Goal: Transaction & Acquisition: Purchase product/service

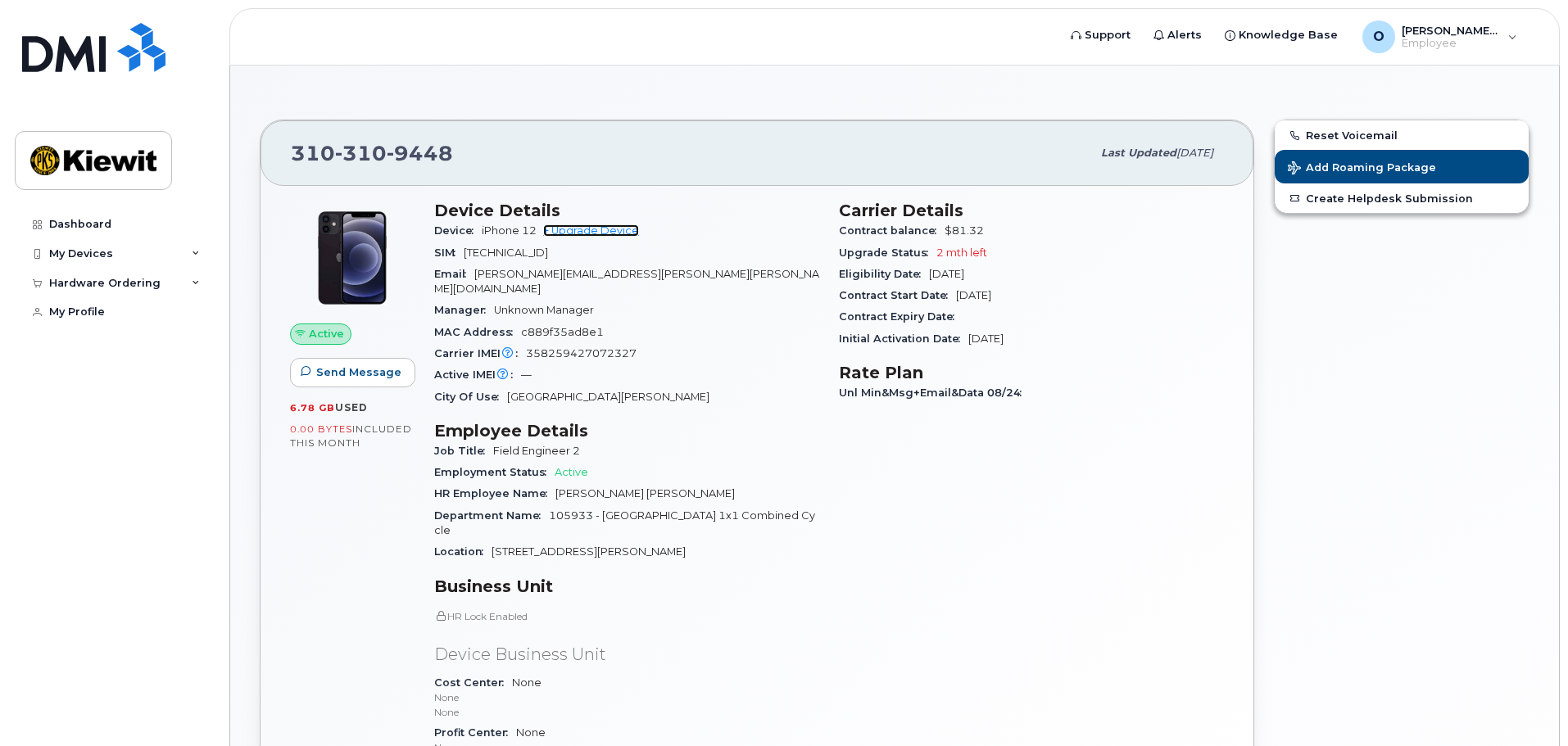
click at [612, 235] on link "+ Upgrade Device" at bounding box center [591, 231] width 96 height 12
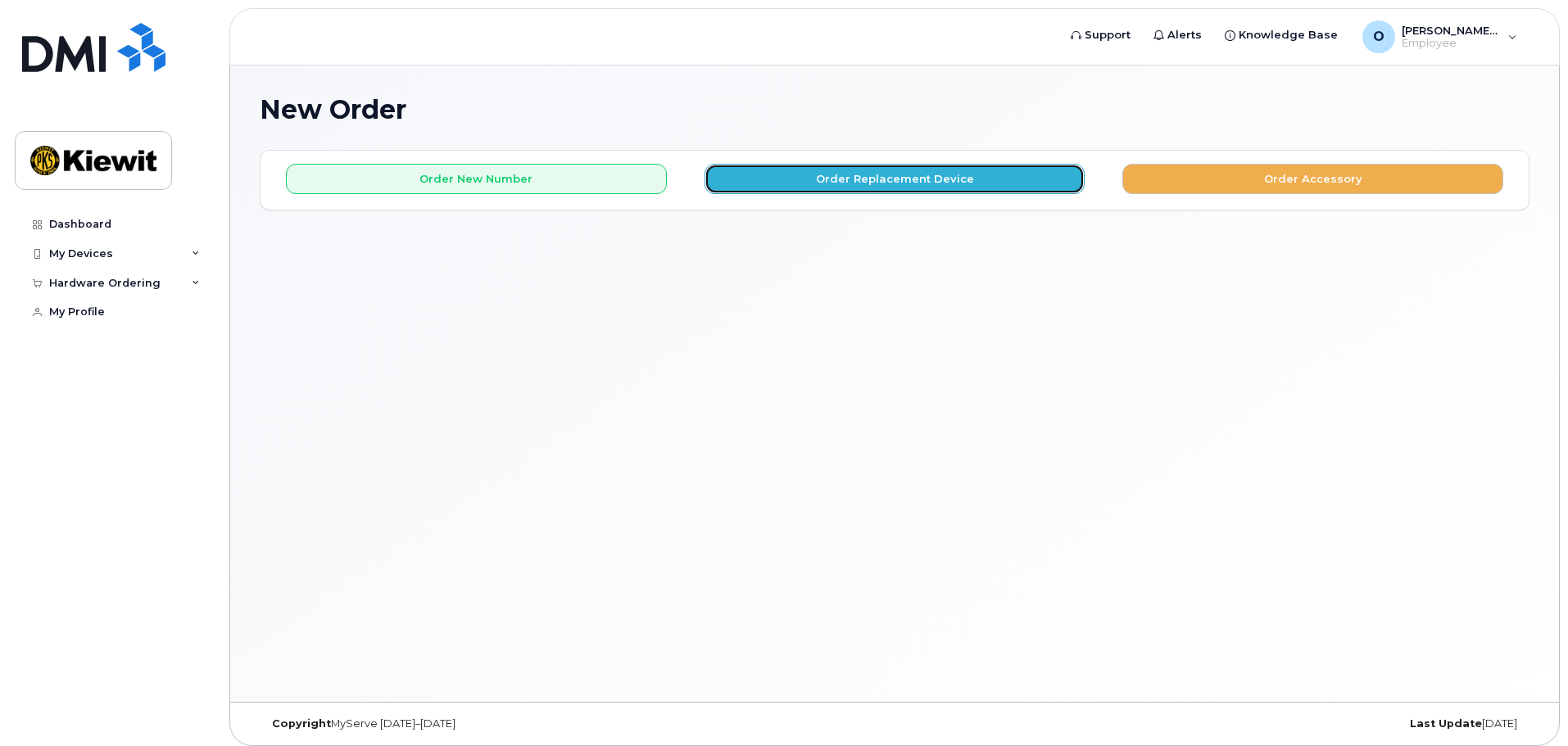
click at [771, 180] on button "Order Replacement Device" at bounding box center [895, 179] width 381 height 30
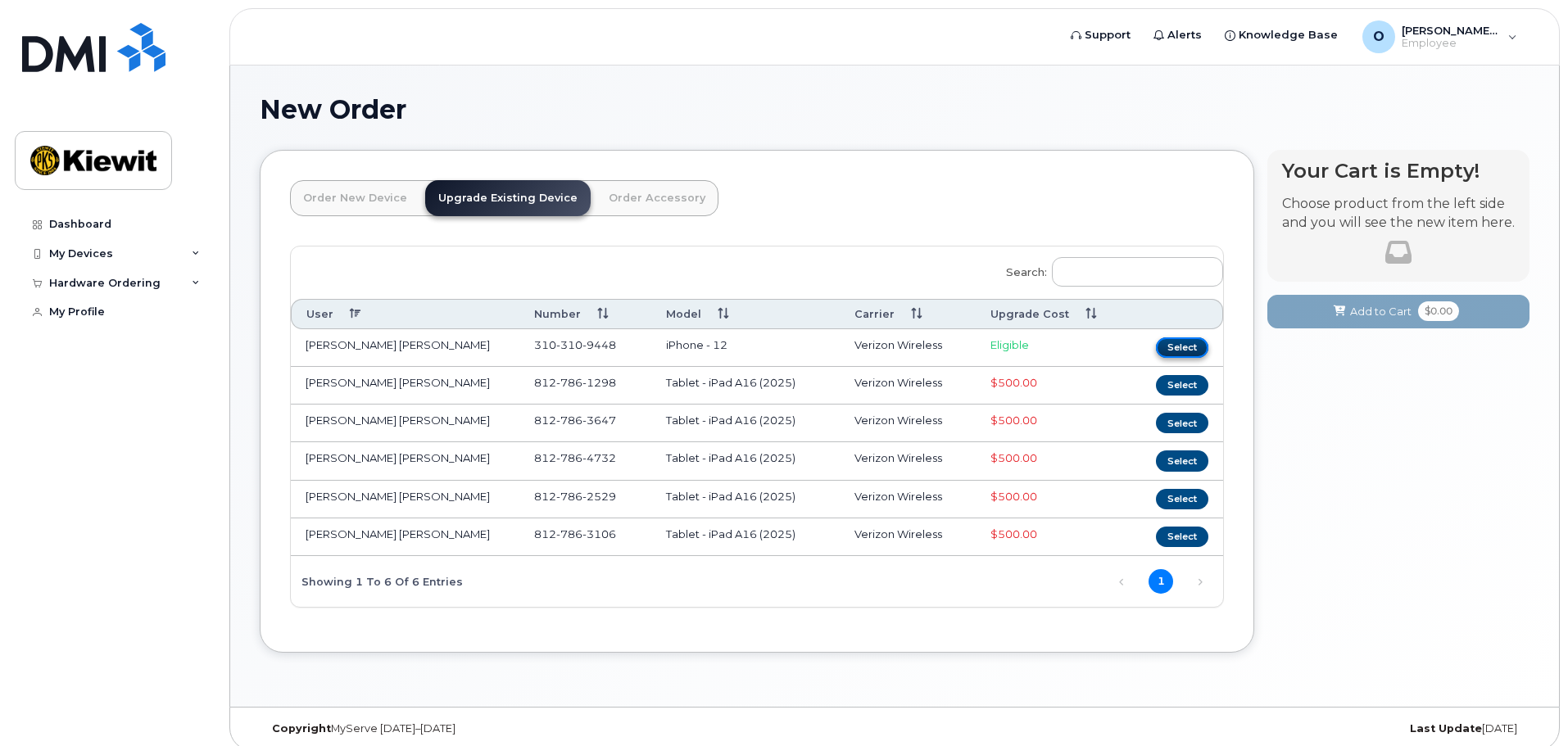
click at [1185, 346] on button "Select" at bounding box center [1182, 348] width 53 height 21
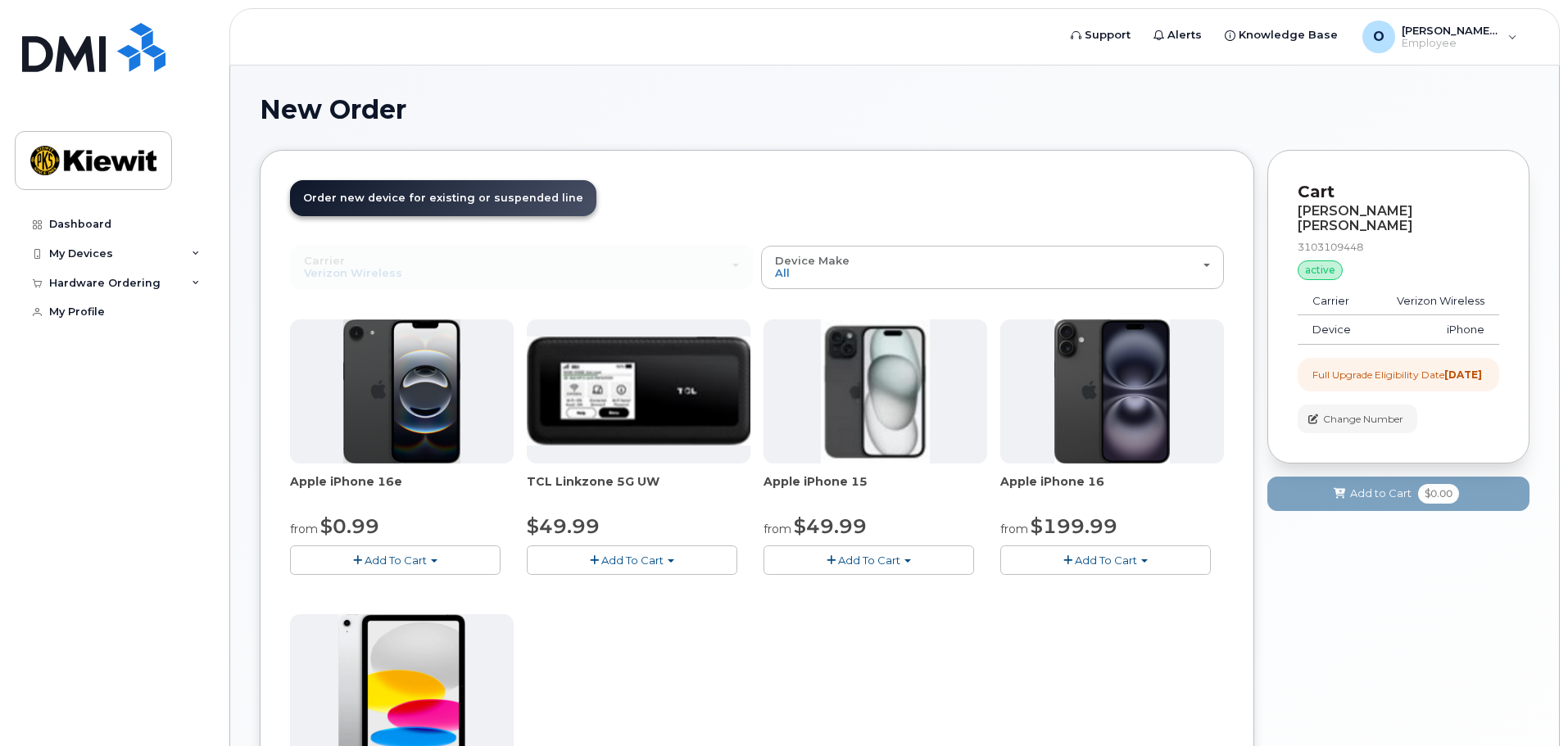
click at [1299, 391] on div "Full Upgrade Eligibility Date [DATE]" at bounding box center [1398, 375] width 202 height 34
click at [1408, 363] on div "Full Upgrade Eligibility Date [DATE]" at bounding box center [1398, 375] width 202 height 34
click at [1164, 573] on button "Add To Cart" at bounding box center [1106, 559] width 211 height 29
click at [935, 567] on button "Add To Cart" at bounding box center [869, 559] width 211 height 29
click at [770, 649] on div "Apple iPhone 16e from $0.99 Add To Cart $0.99 - 2 Year Upgrade (128GB) $599.99 …" at bounding box center [756, 608] width 934 height 577
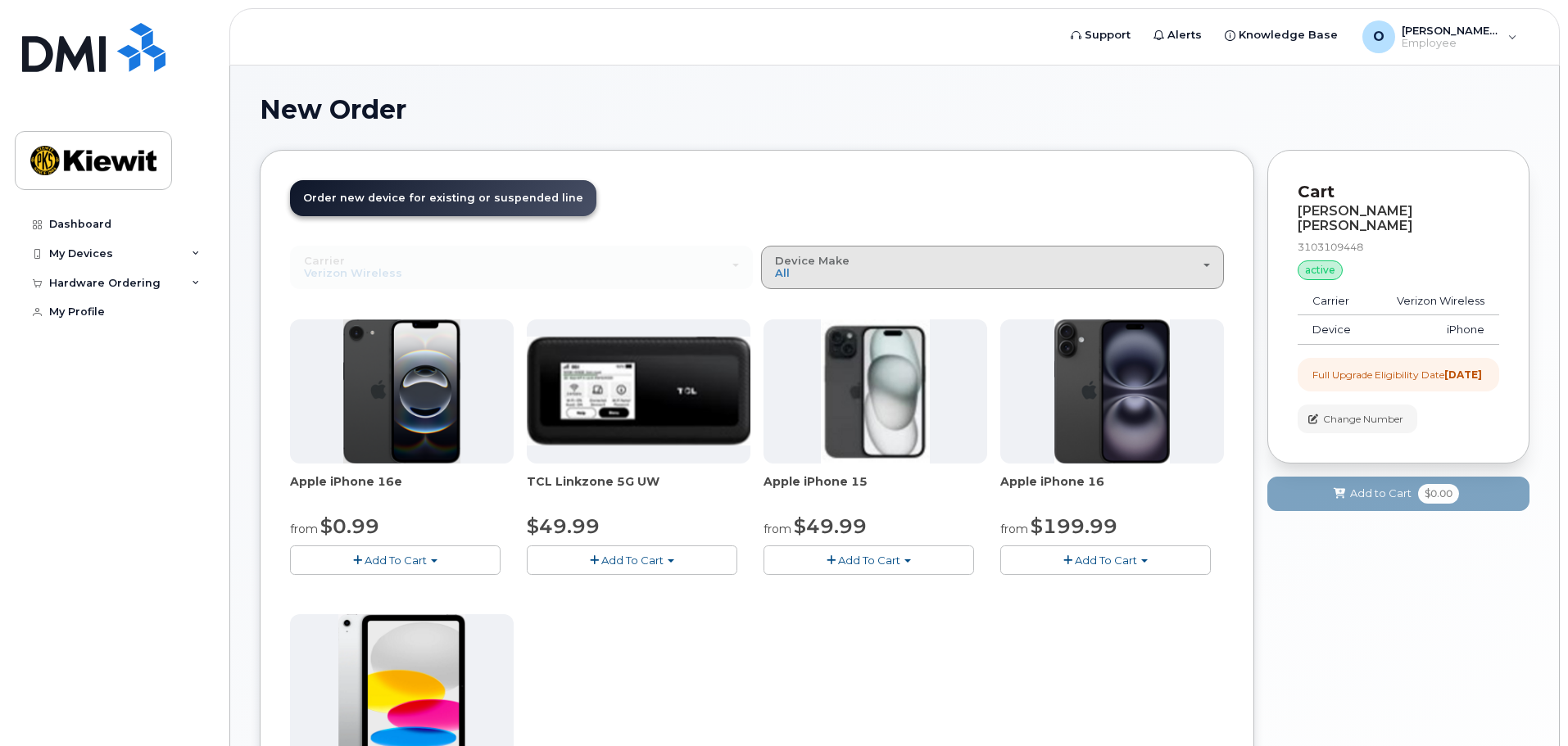
click at [938, 267] on div "Device Make All iPhone Modem Tablet" at bounding box center [993, 267] width 435 height 25
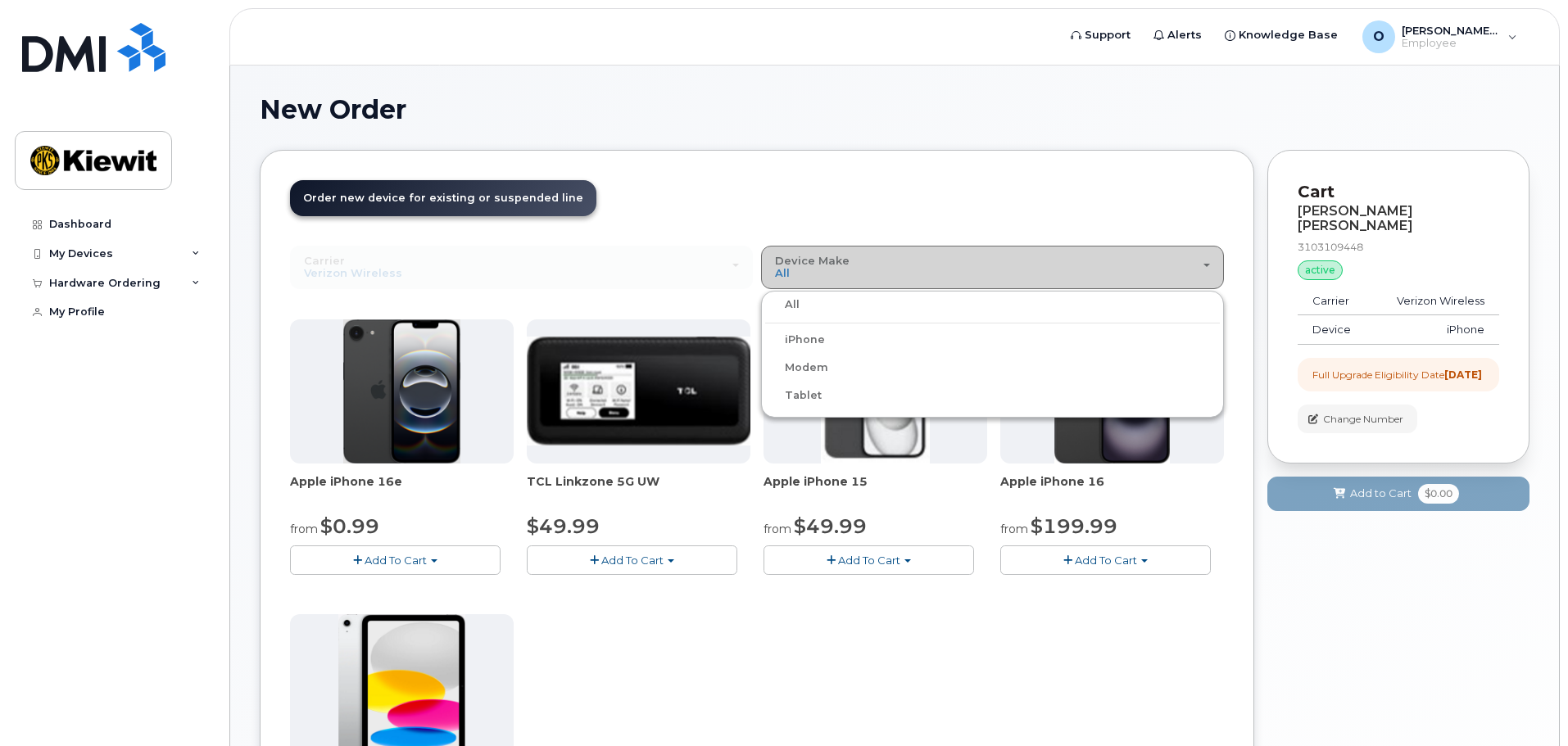
click at [938, 267] on div "Device Make All iPhone Modem Tablet" at bounding box center [993, 267] width 435 height 25
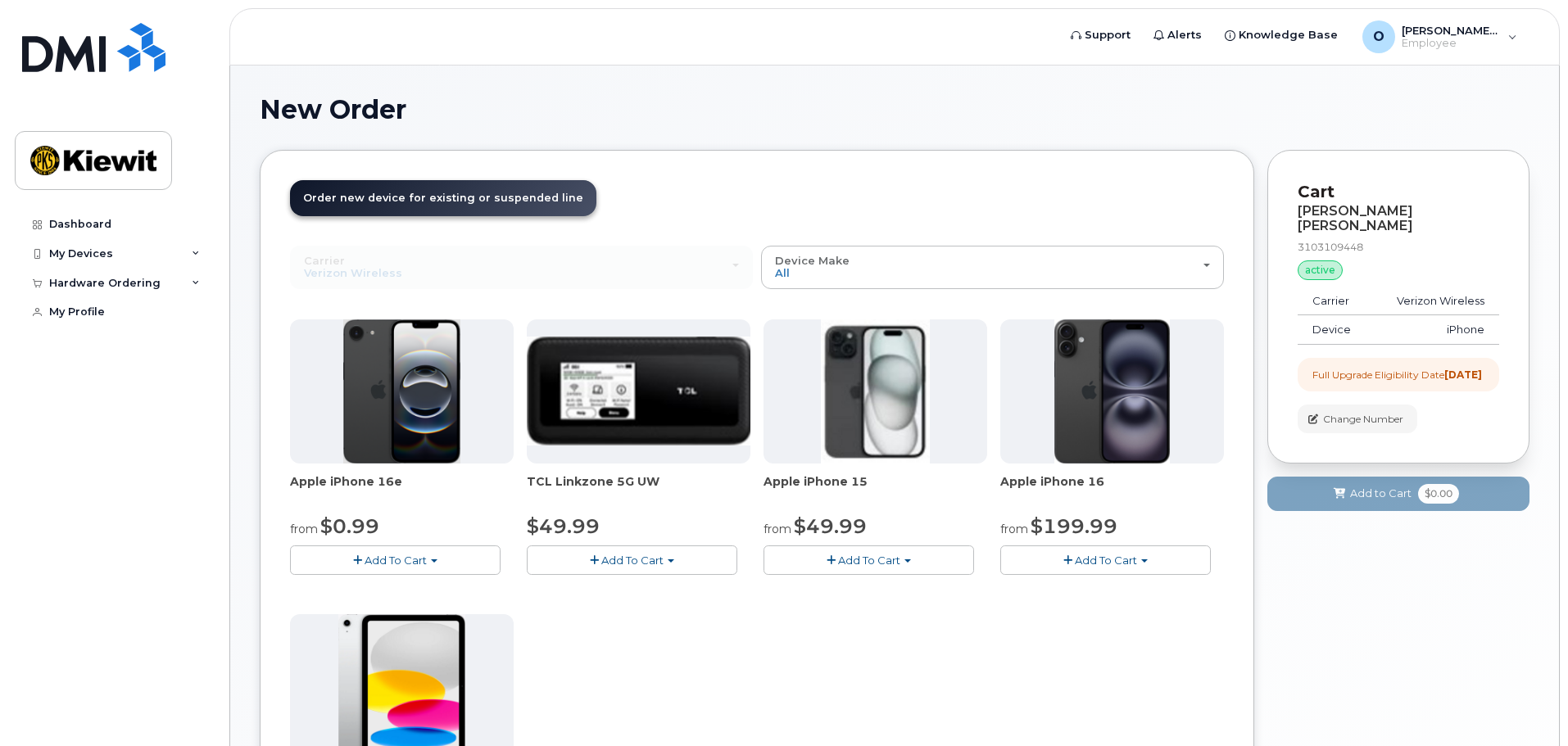
click at [960, 97] on h1 "New Order" at bounding box center [895, 109] width 1270 height 29
click at [471, 555] on button "Add To Cart" at bounding box center [394, 559] width 211 height 29
click at [581, 662] on div "Apple iPhone 16e from $0.99 Add To Cart $0.99 - 2 Year Upgrade (128GB) $599.99 …" at bounding box center [756, 608] width 934 height 577
